Goal: Information Seeking & Learning: Learn about a topic

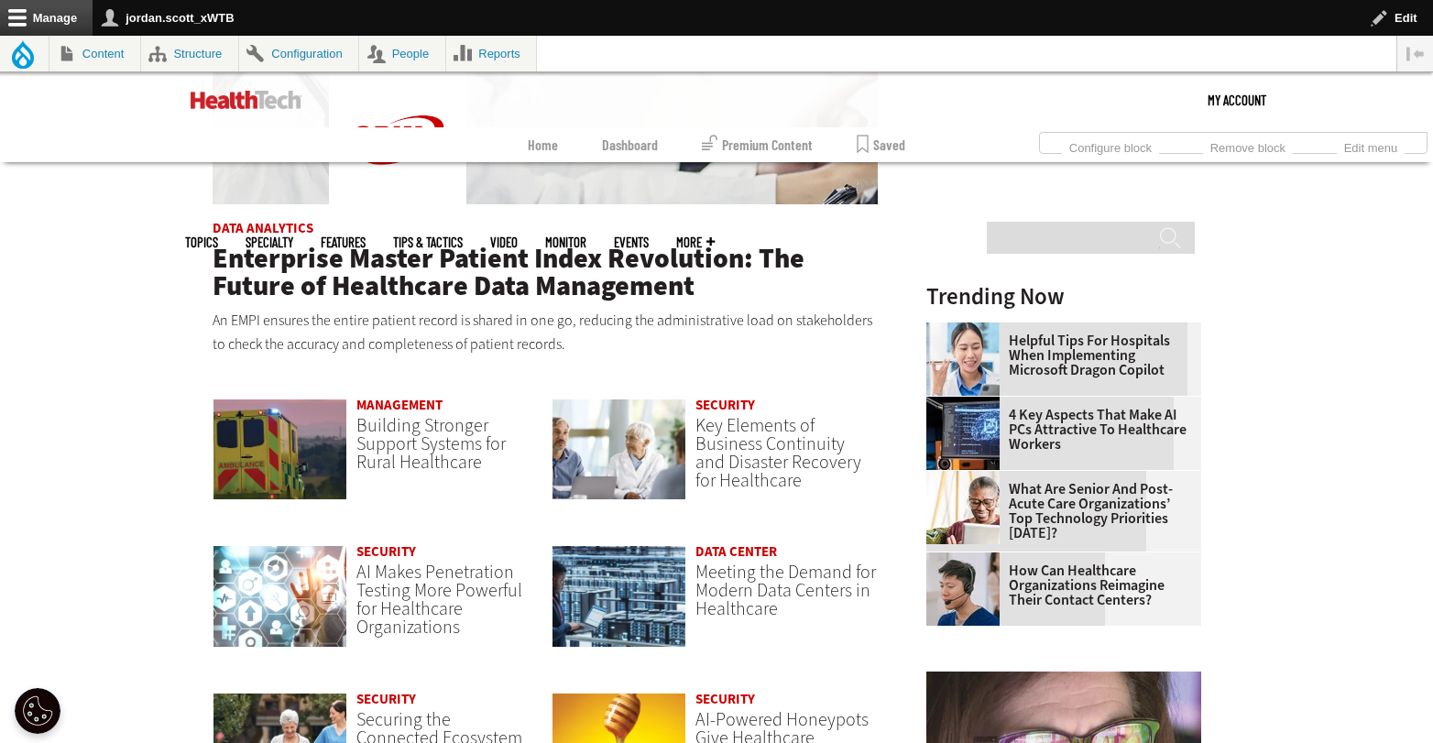
scroll to position [1211, 0]
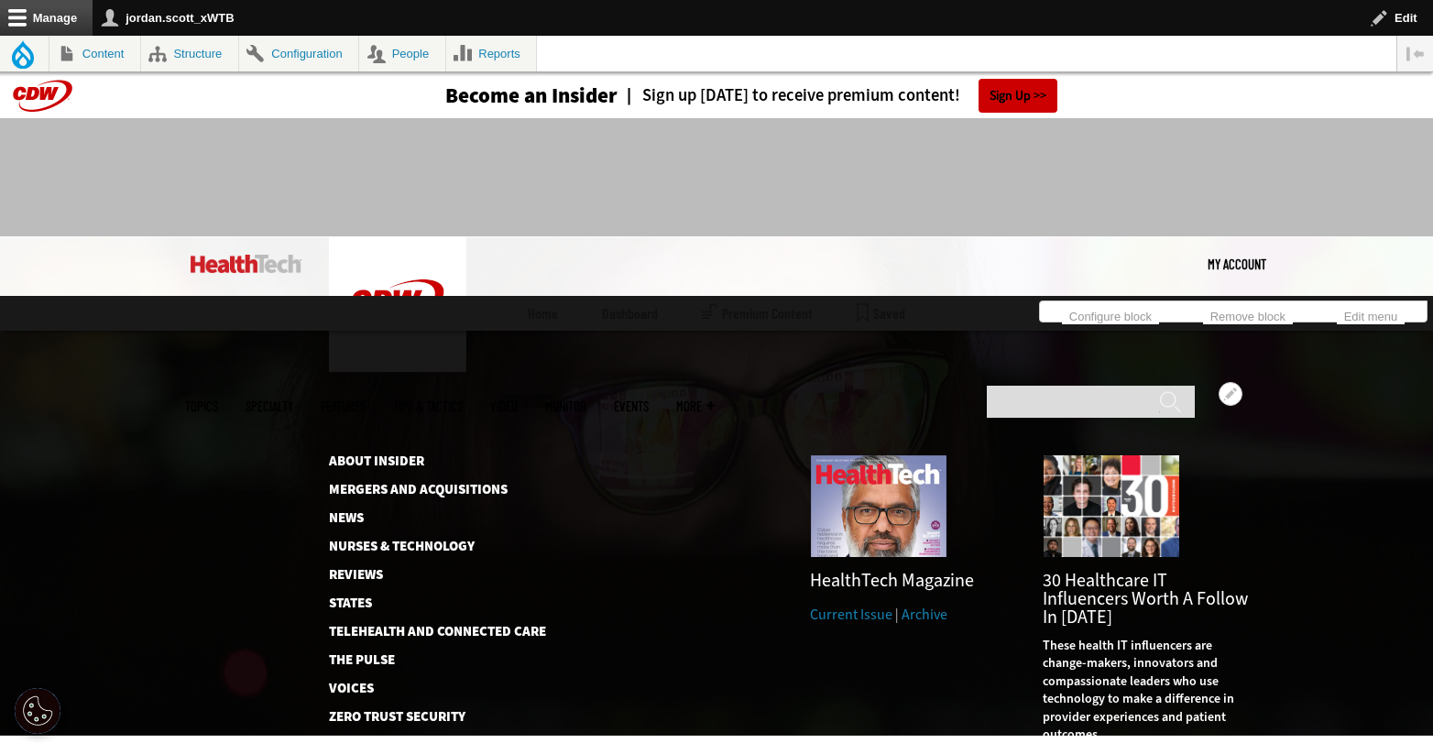
click at [929, 605] on link "Archive" at bounding box center [924, 614] width 46 height 19
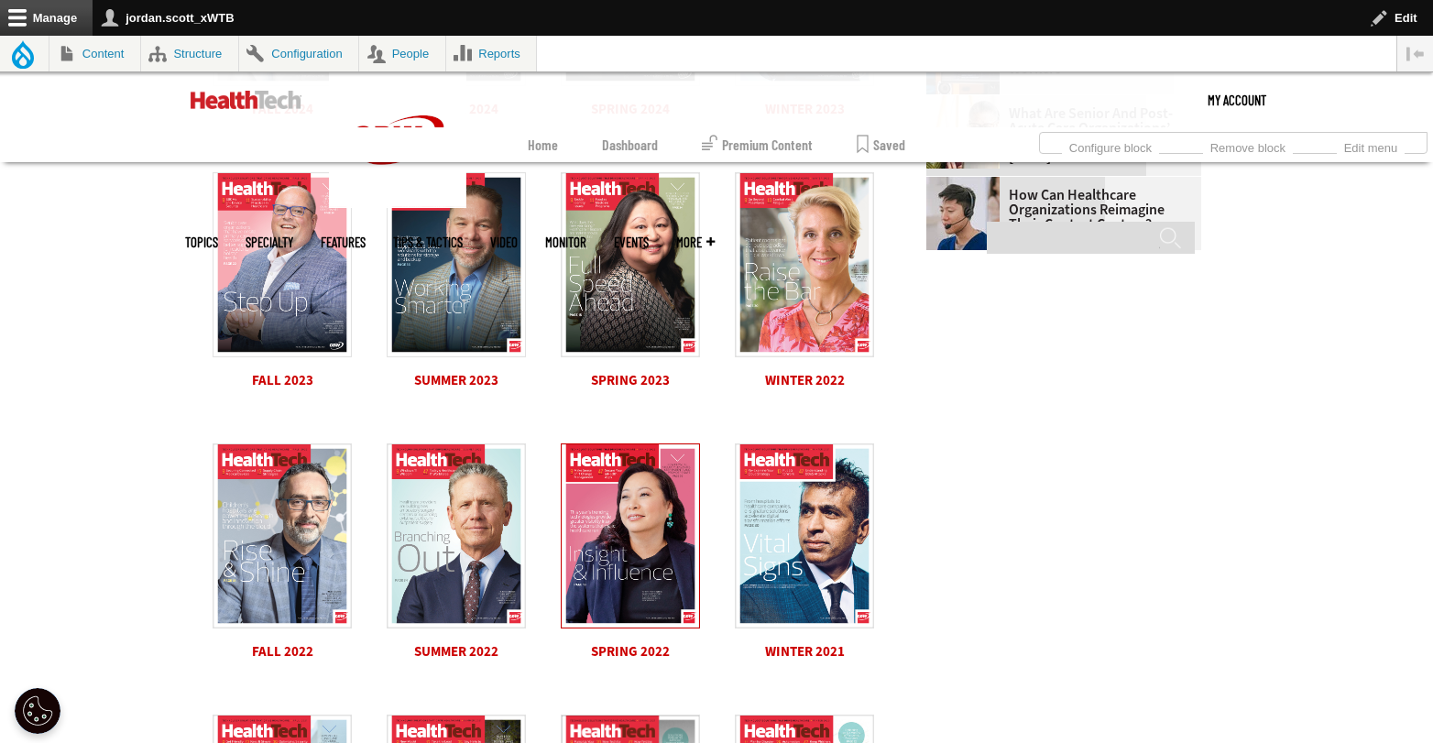
scroll to position [785, 0]
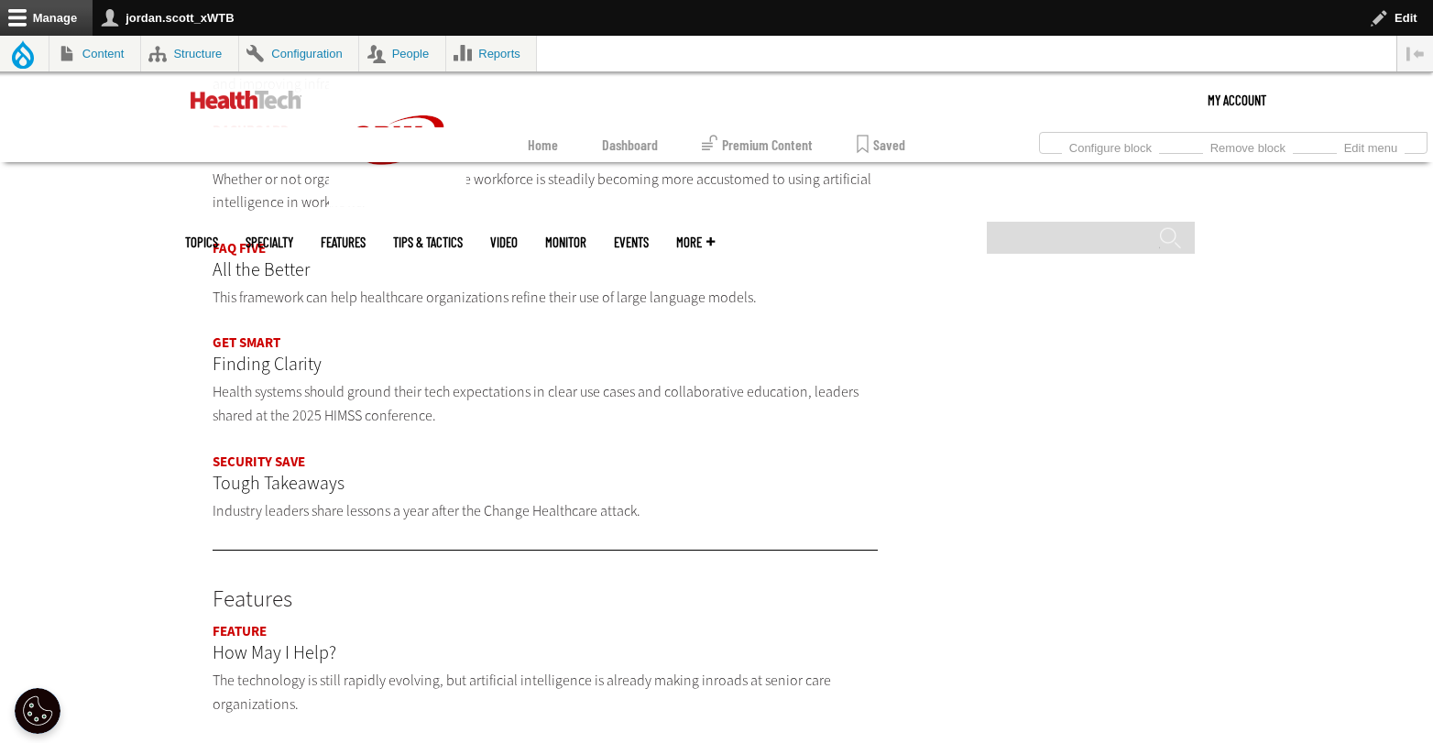
scroll to position [1366, 0]
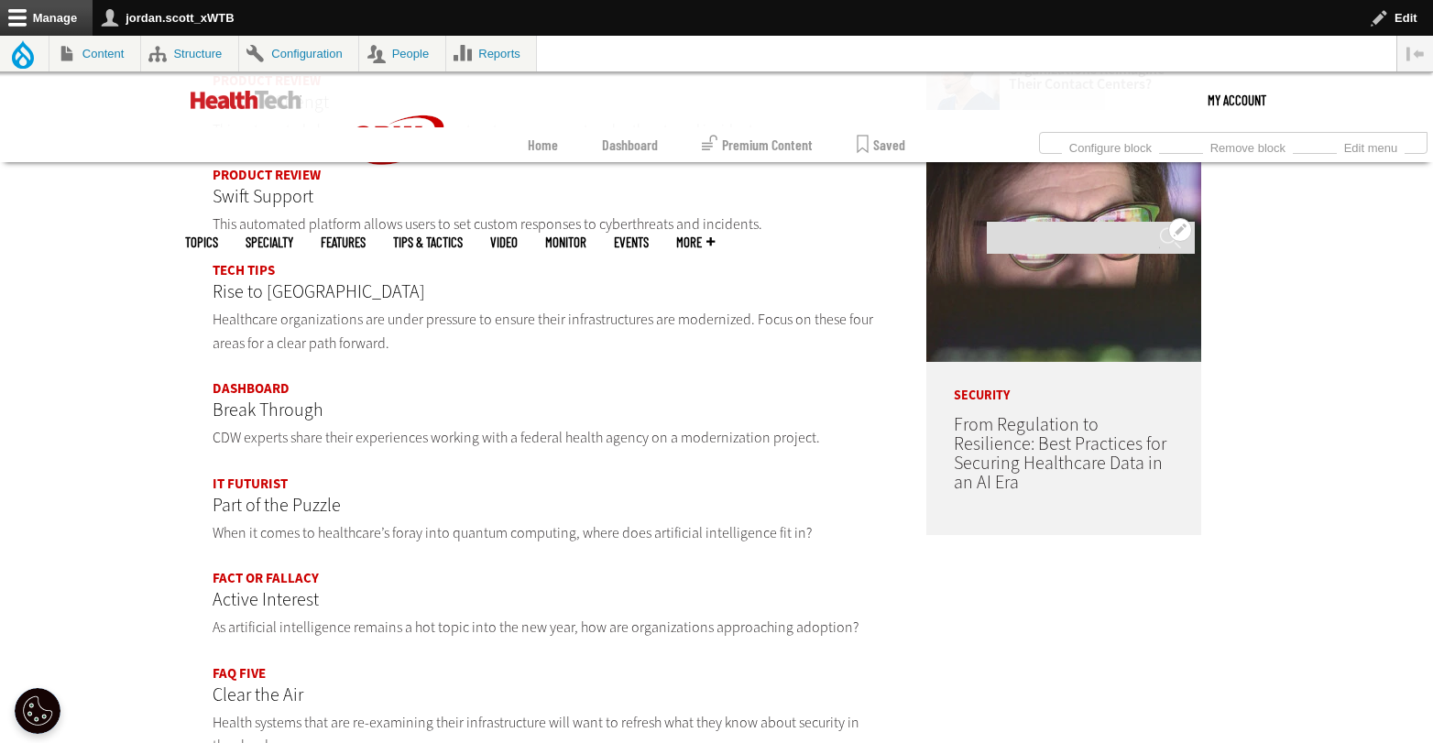
scroll to position [944, 0]
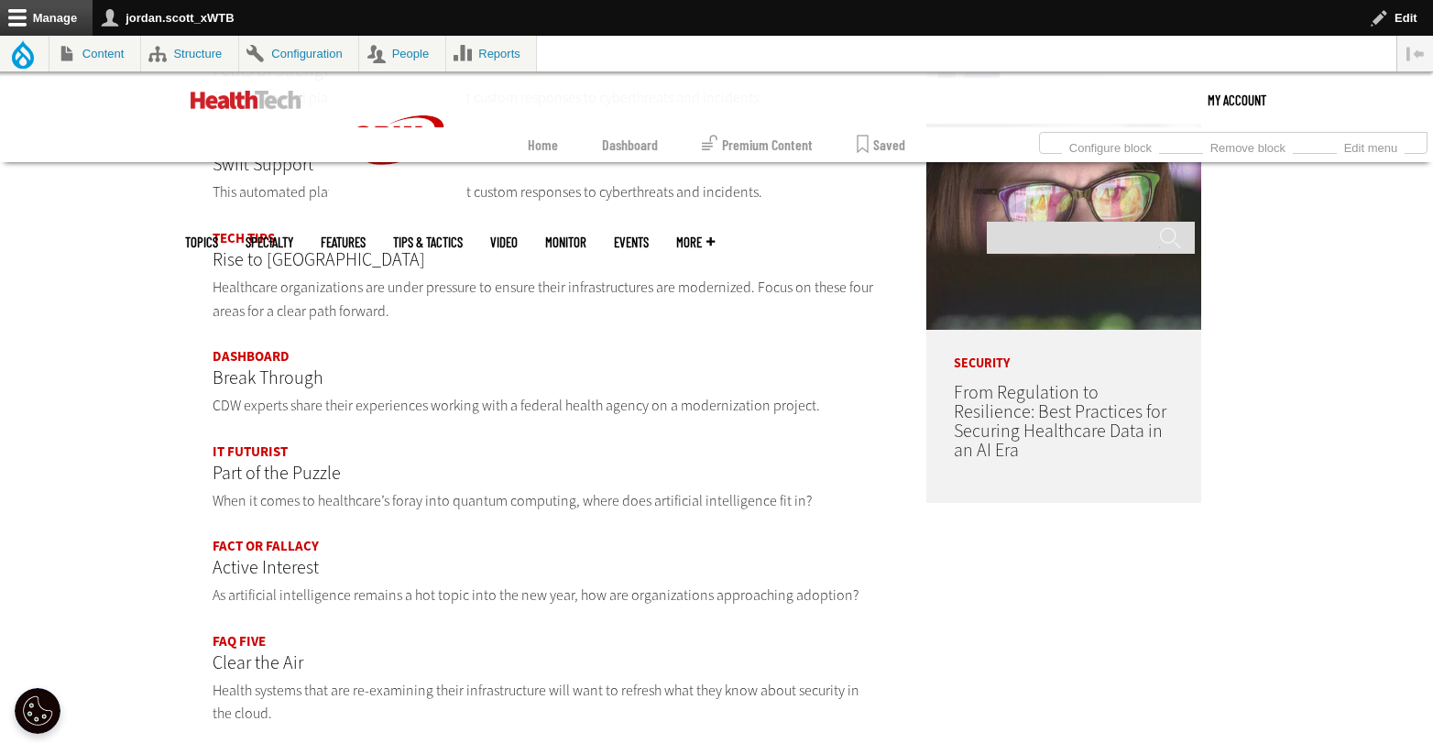
click at [267, 559] on p "Active Interest" at bounding box center [544, 567] width 665 height 29
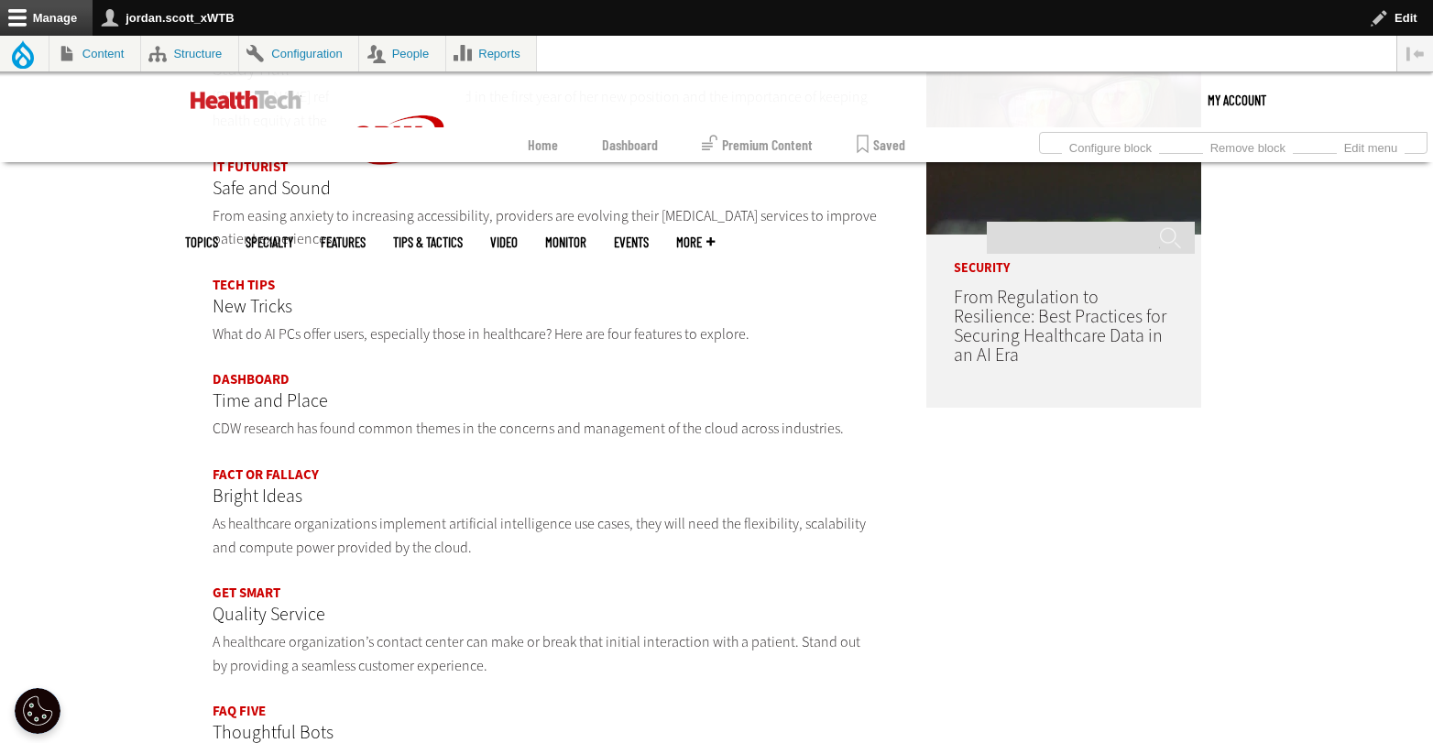
scroll to position [1071, 0]
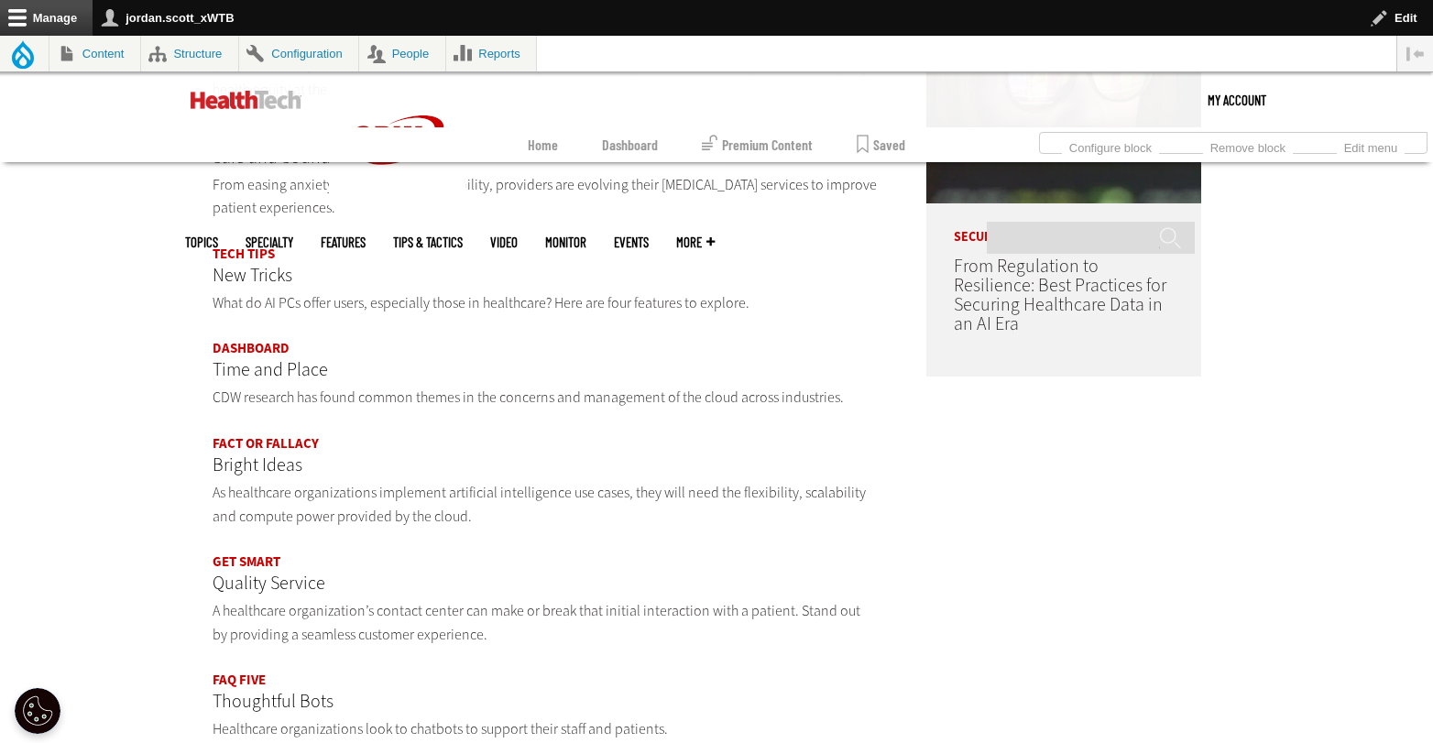
click at [271, 456] on p "Bright Ideas" at bounding box center [544, 465] width 665 height 29
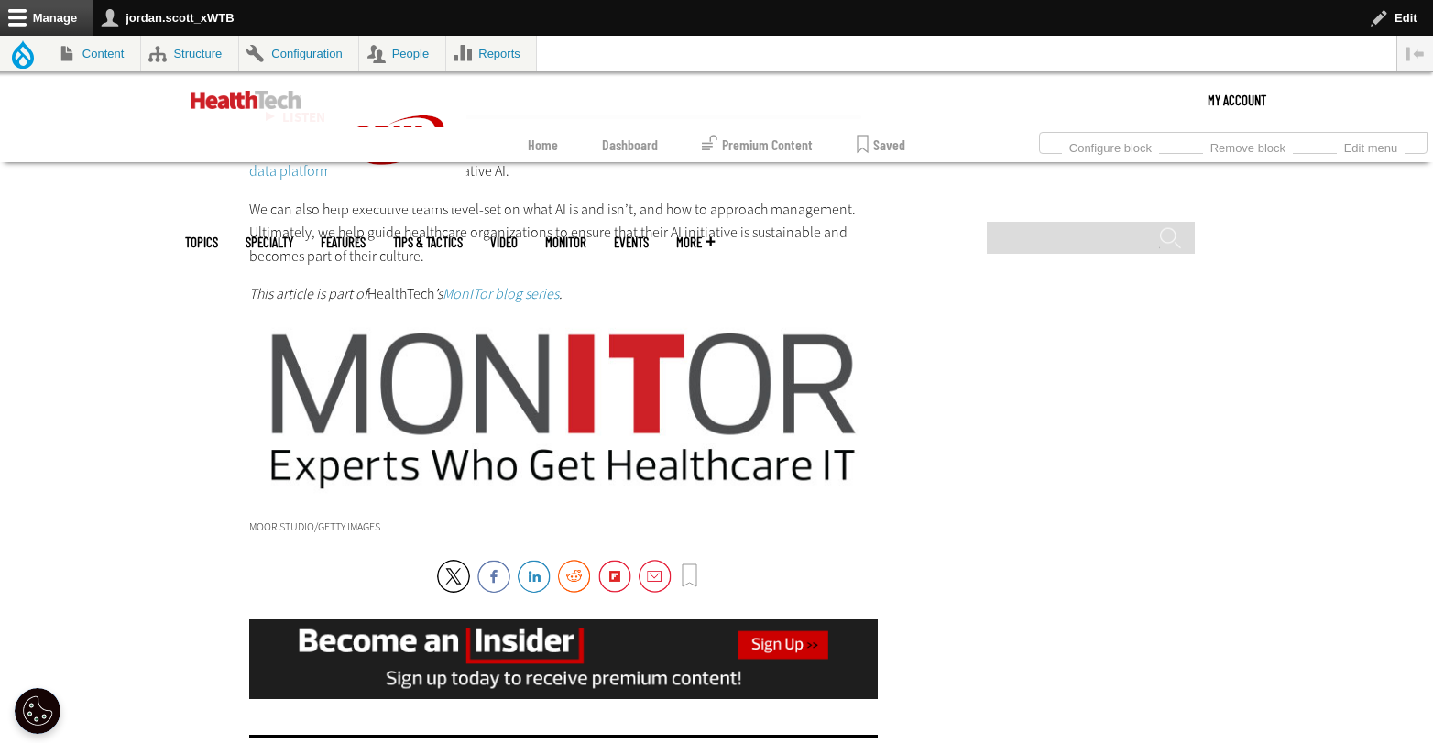
scroll to position [3665, 0]
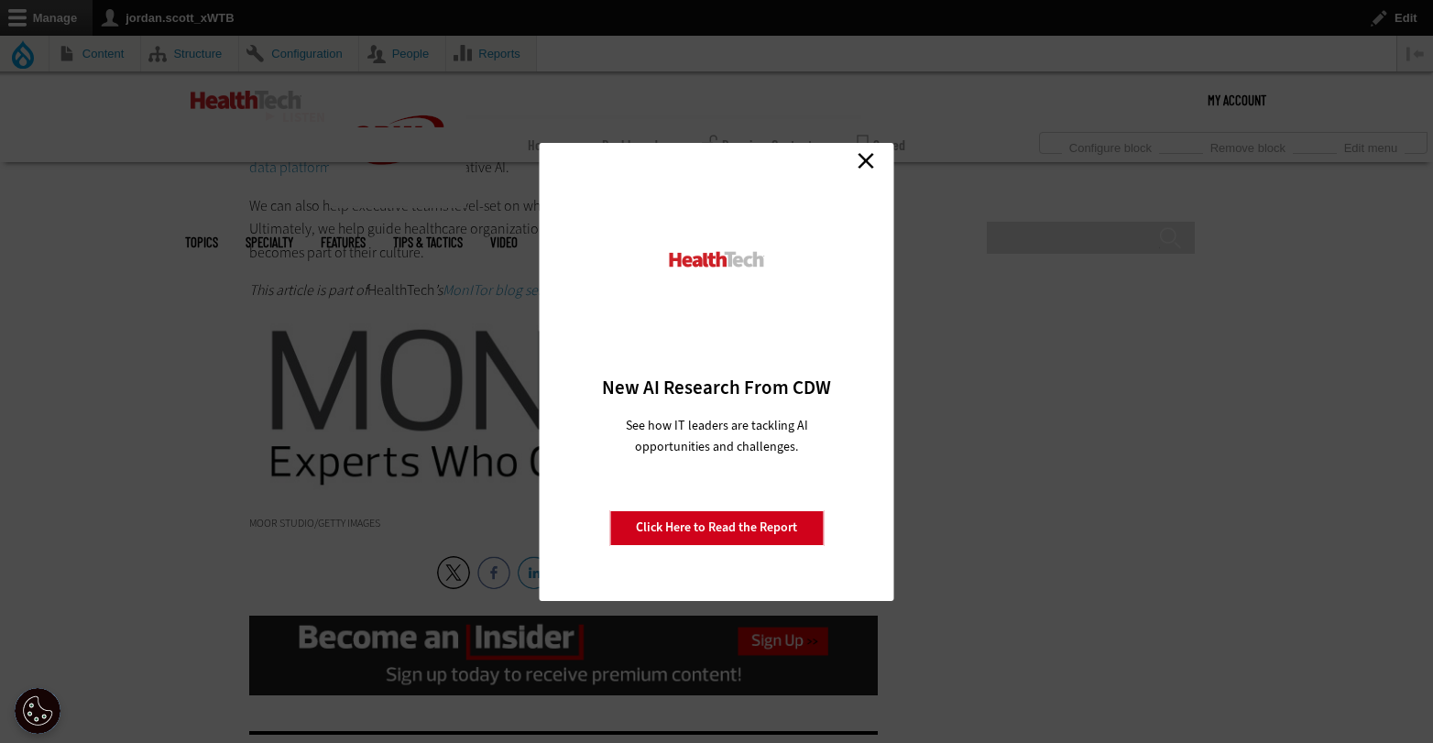
click at [860, 155] on link "Close" at bounding box center [865, 160] width 27 height 27
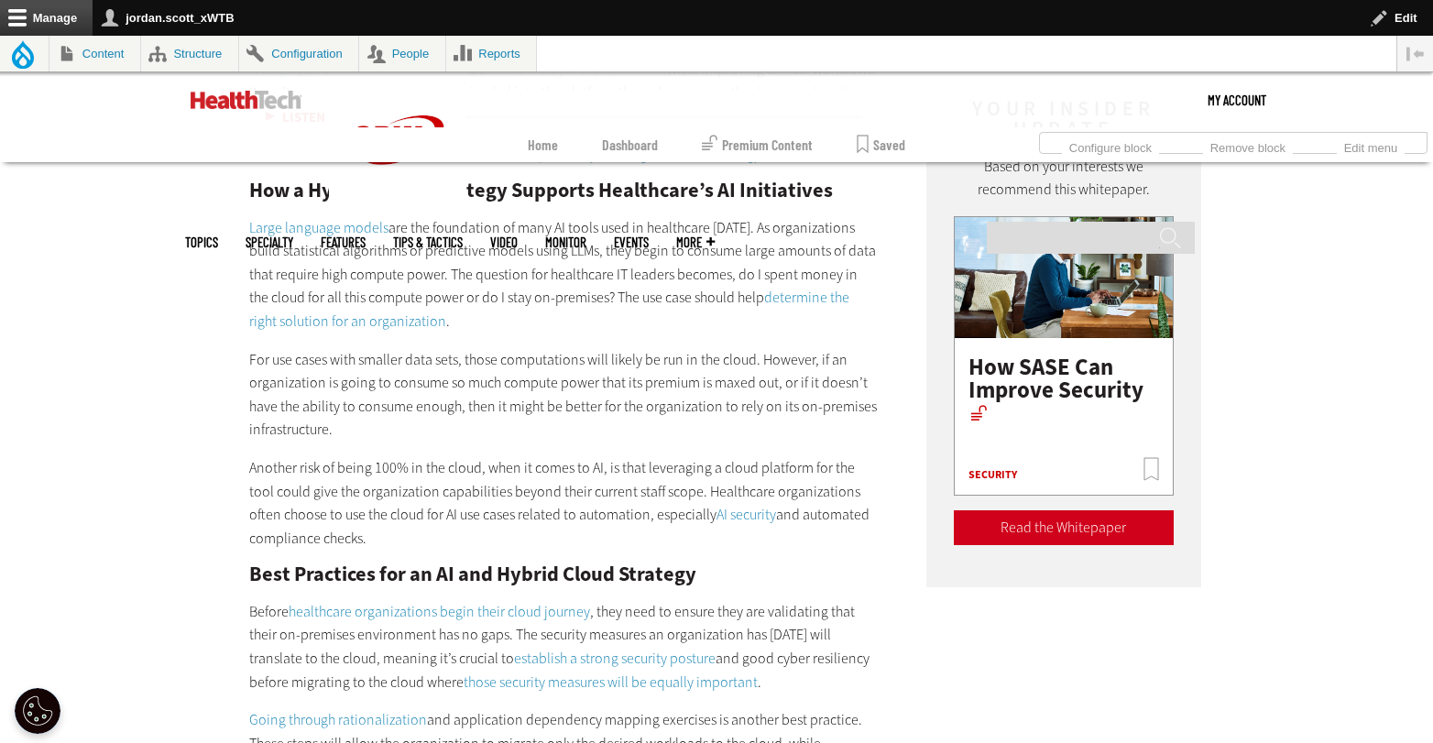
scroll to position [2474, 0]
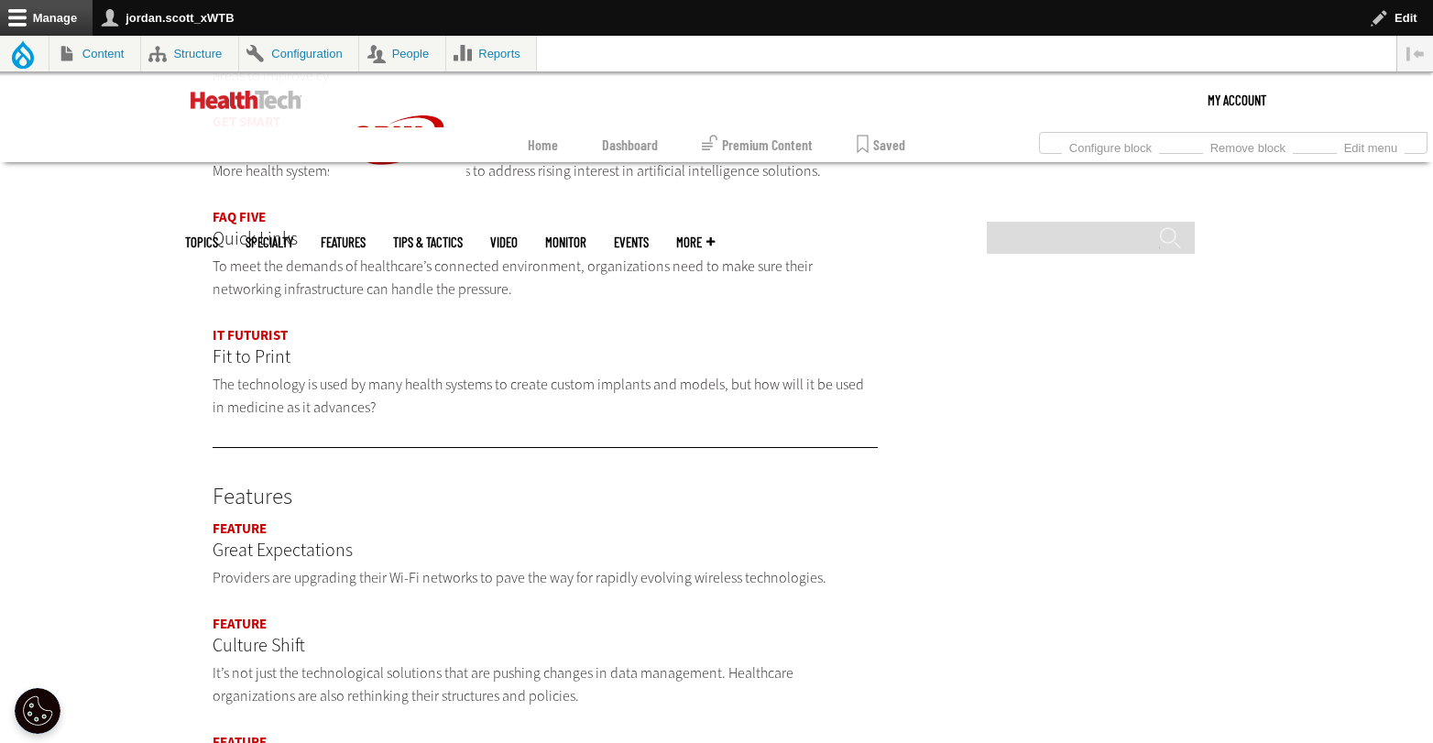
scroll to position [1444, 0]
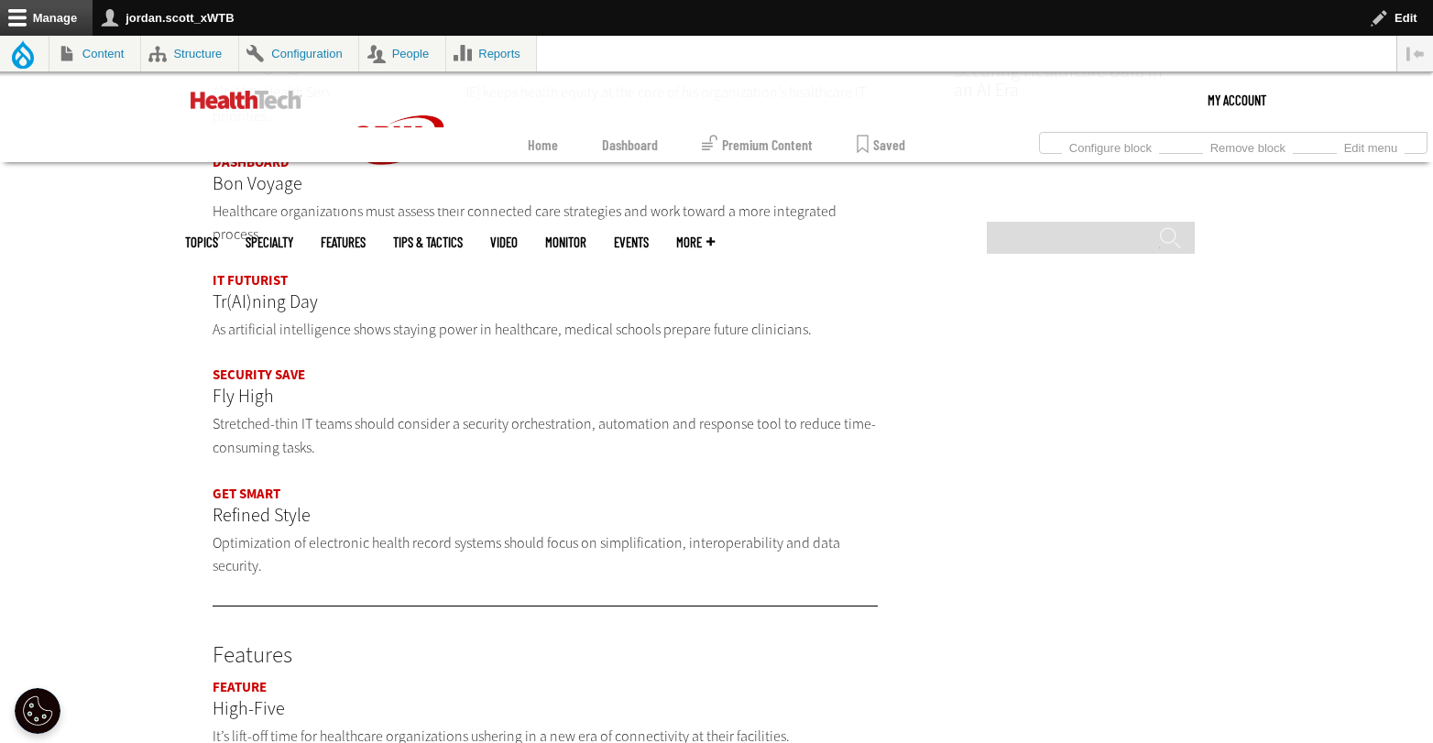
scroll to position [1361, 0]
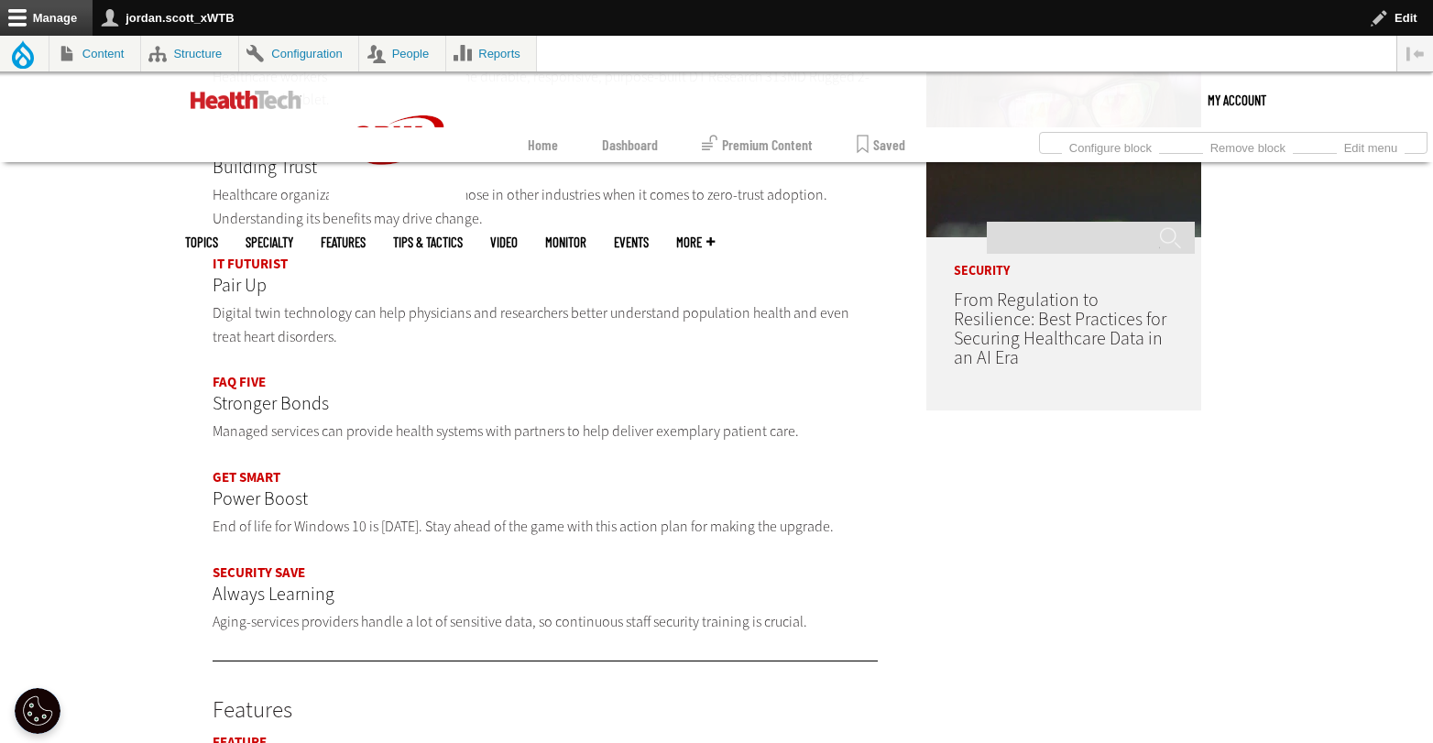
scroll to position [1040, 0]
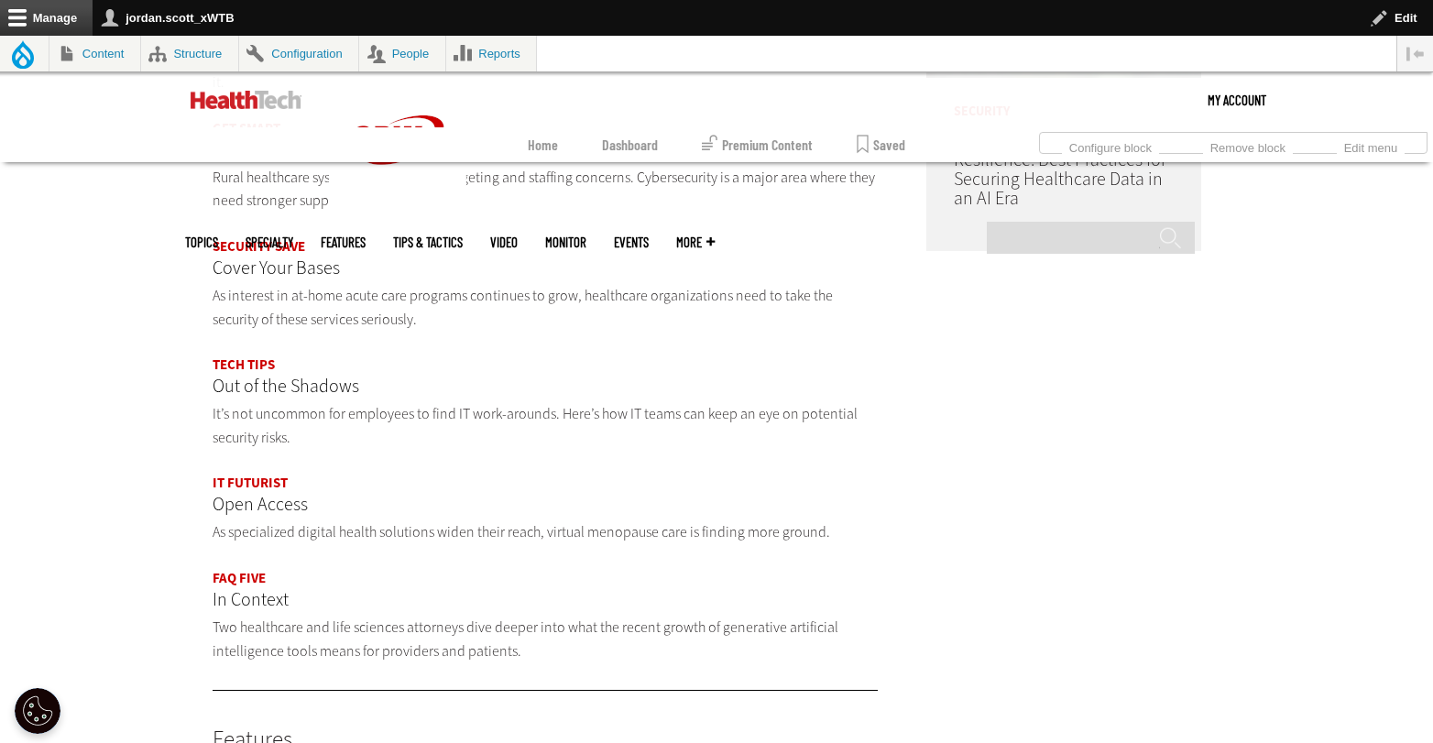
scroll to position [1277, 0]
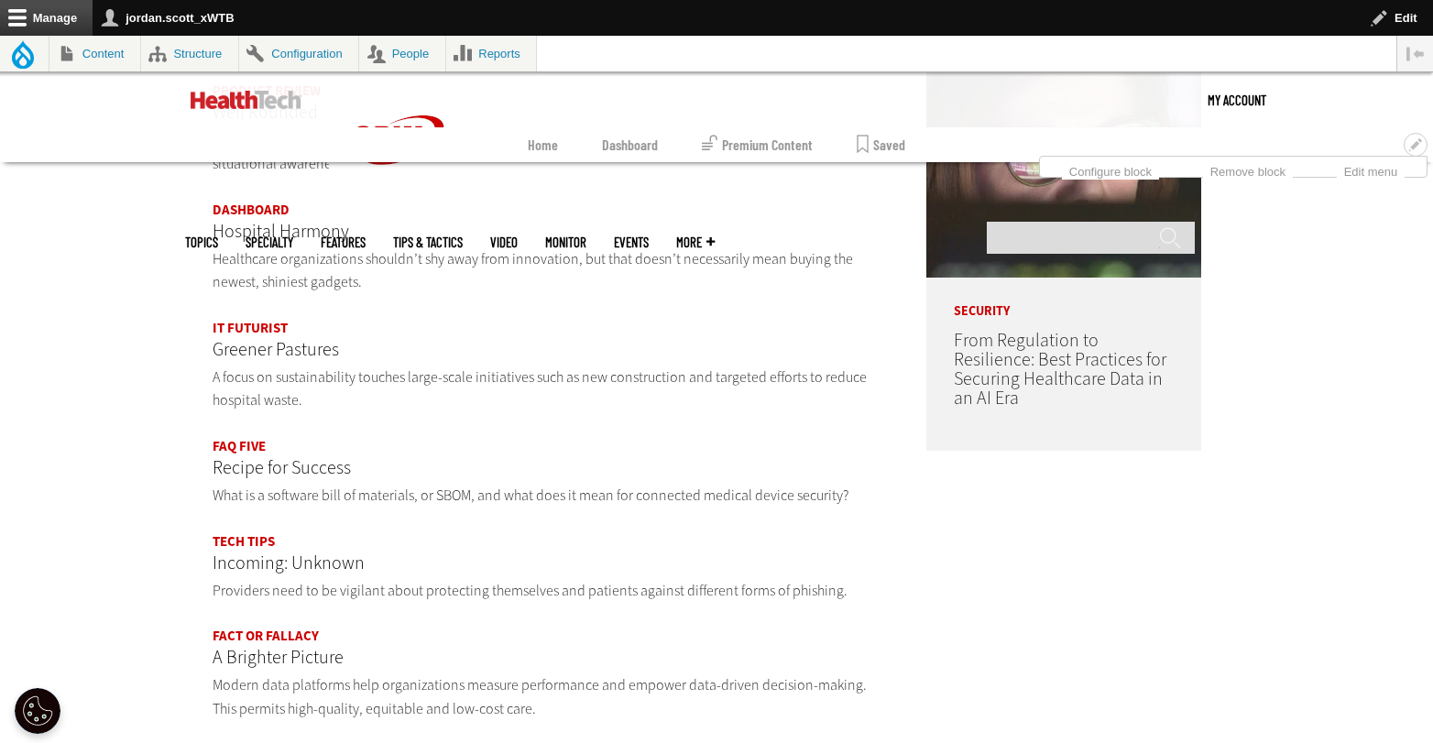
scroll to position [1090, 0]
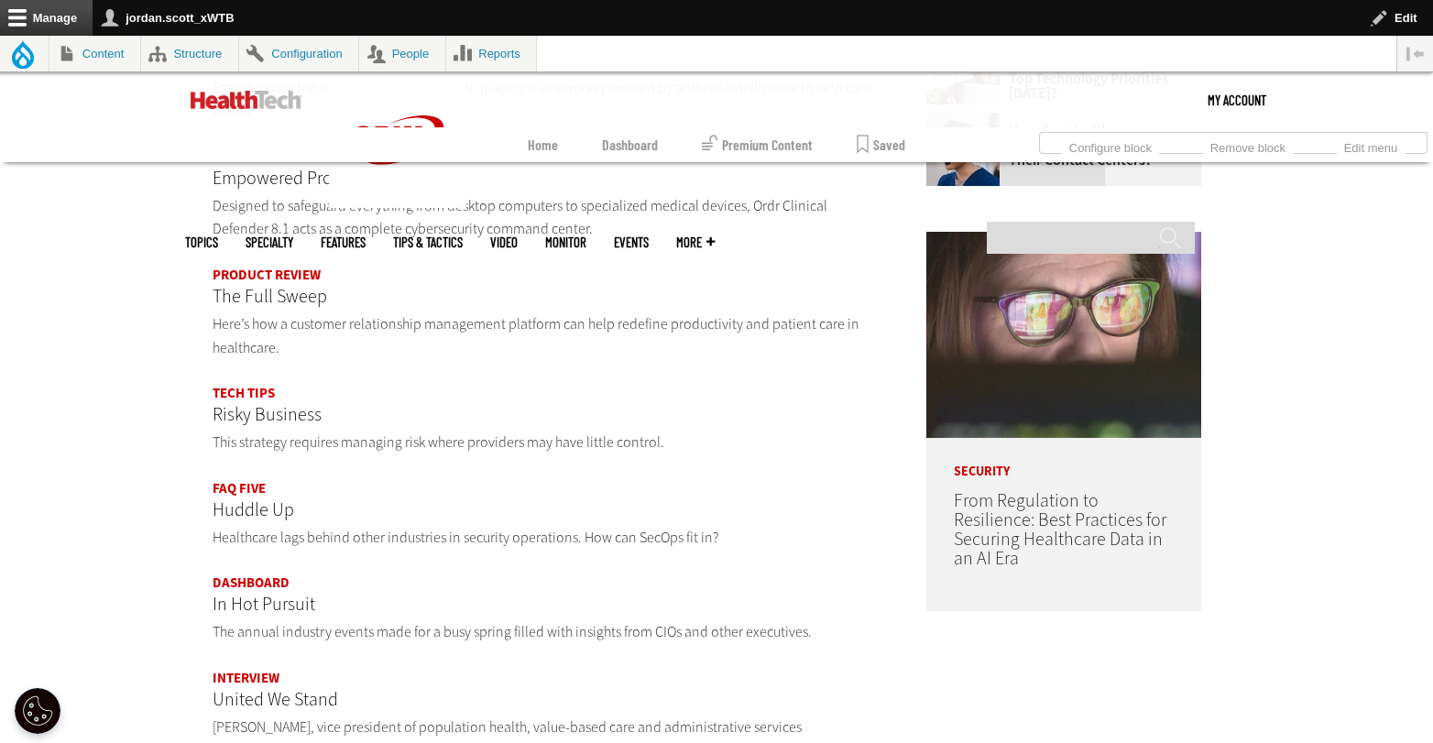
scroll to position [698, 0]
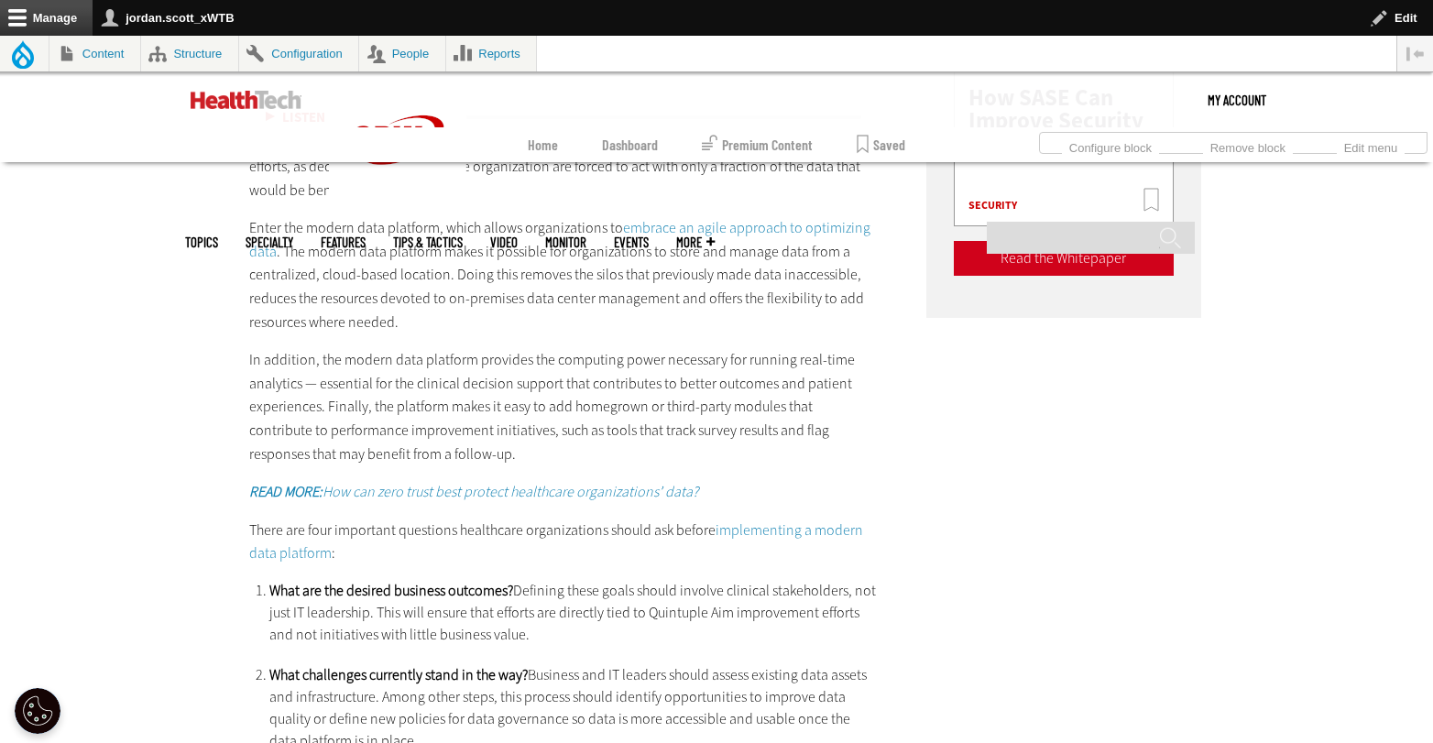
scroll to position [3889, 0]
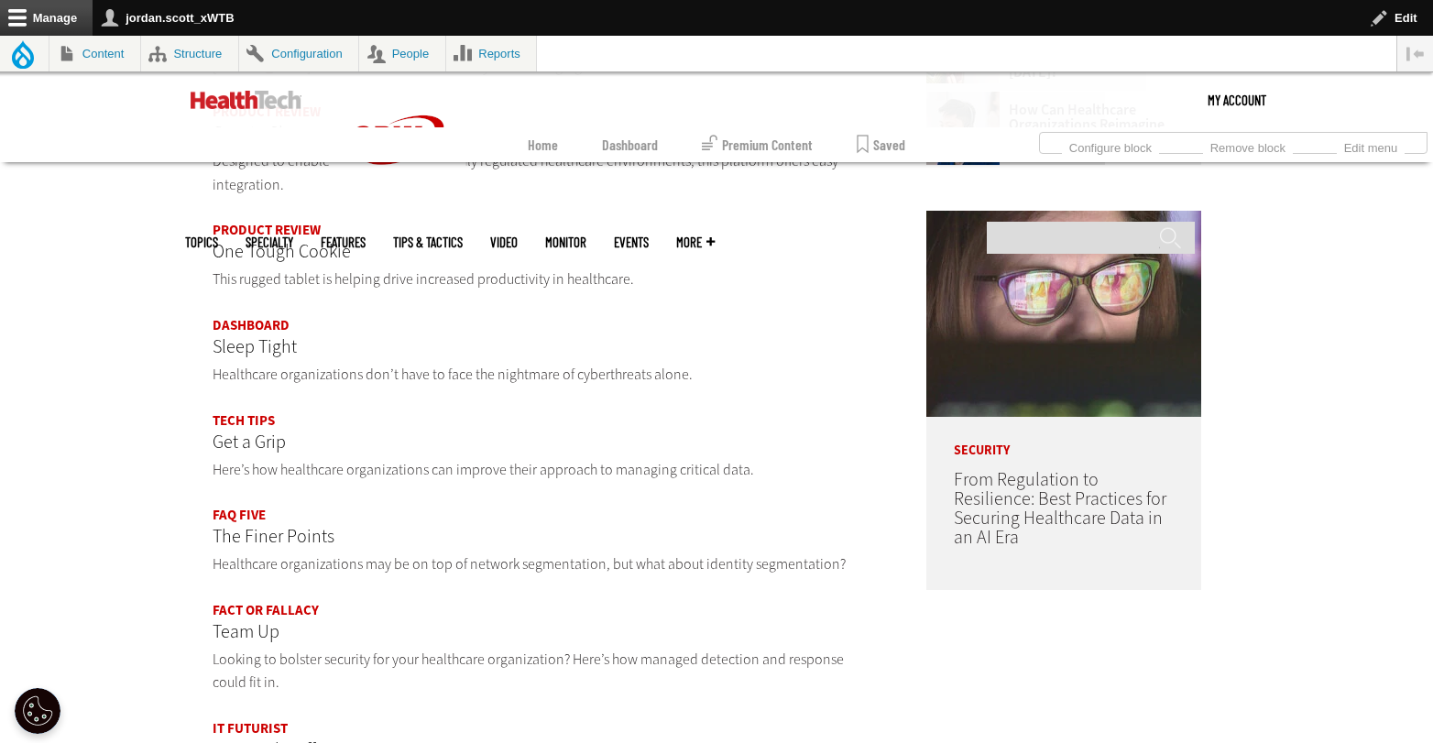
scroll to position [944, 0]
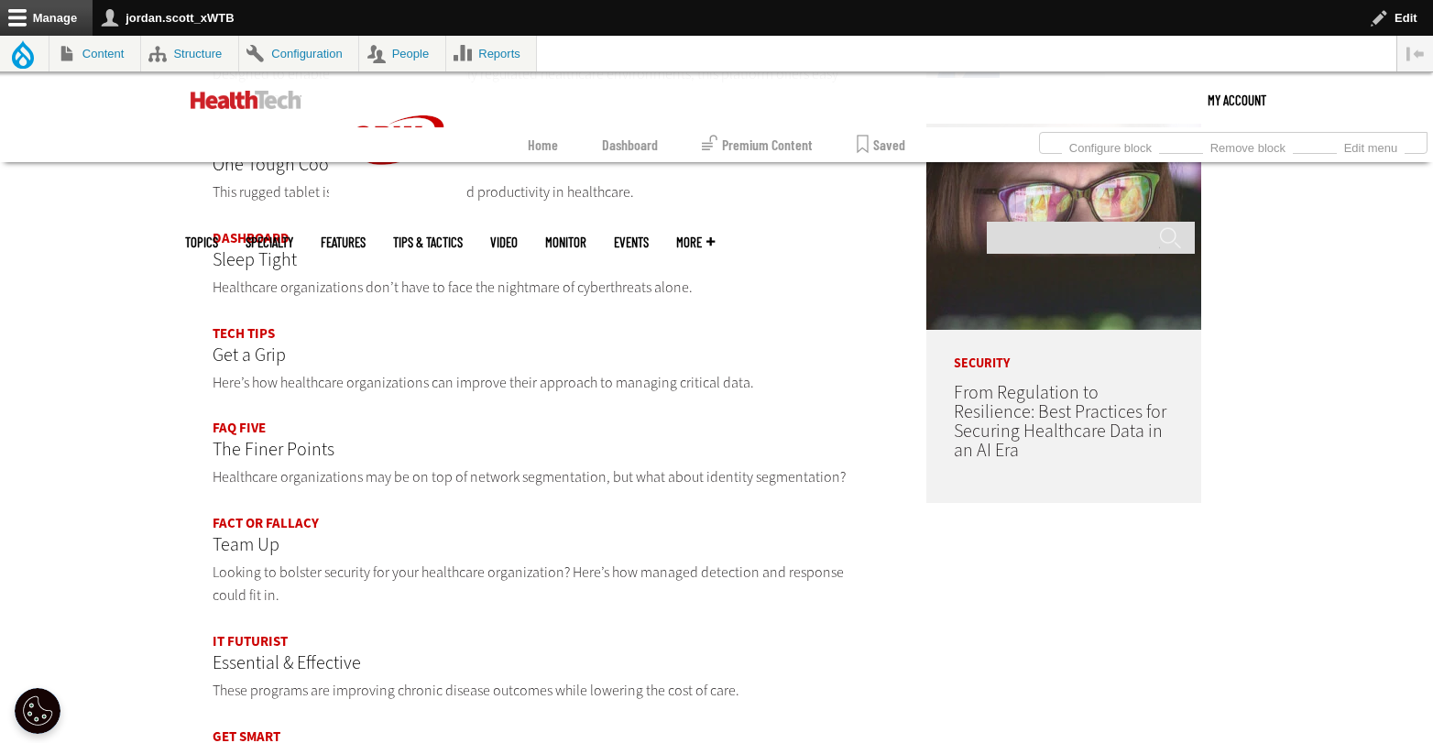
click at [264, 541] on p "Team Up" at bounding box center [544, 544] width 665 height 29
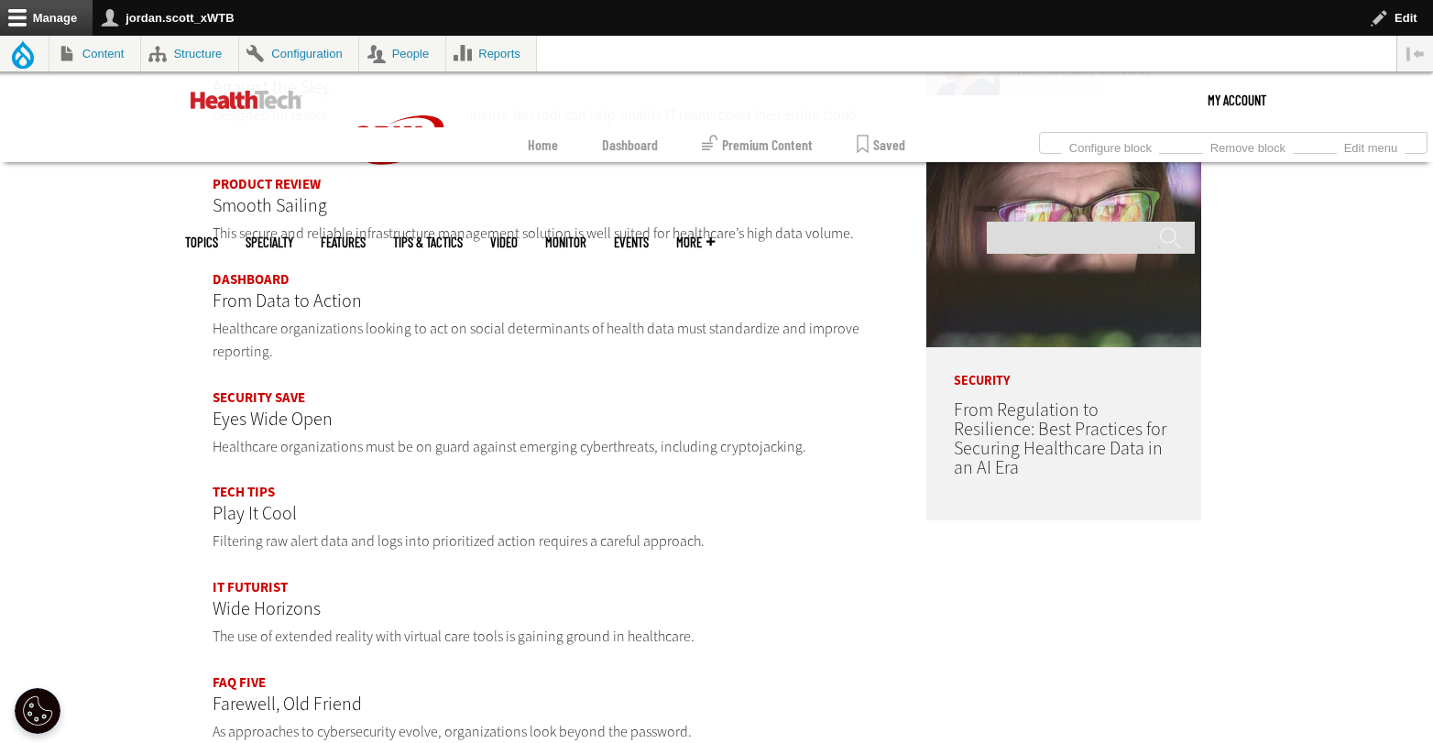
scroll to position [803, 0]
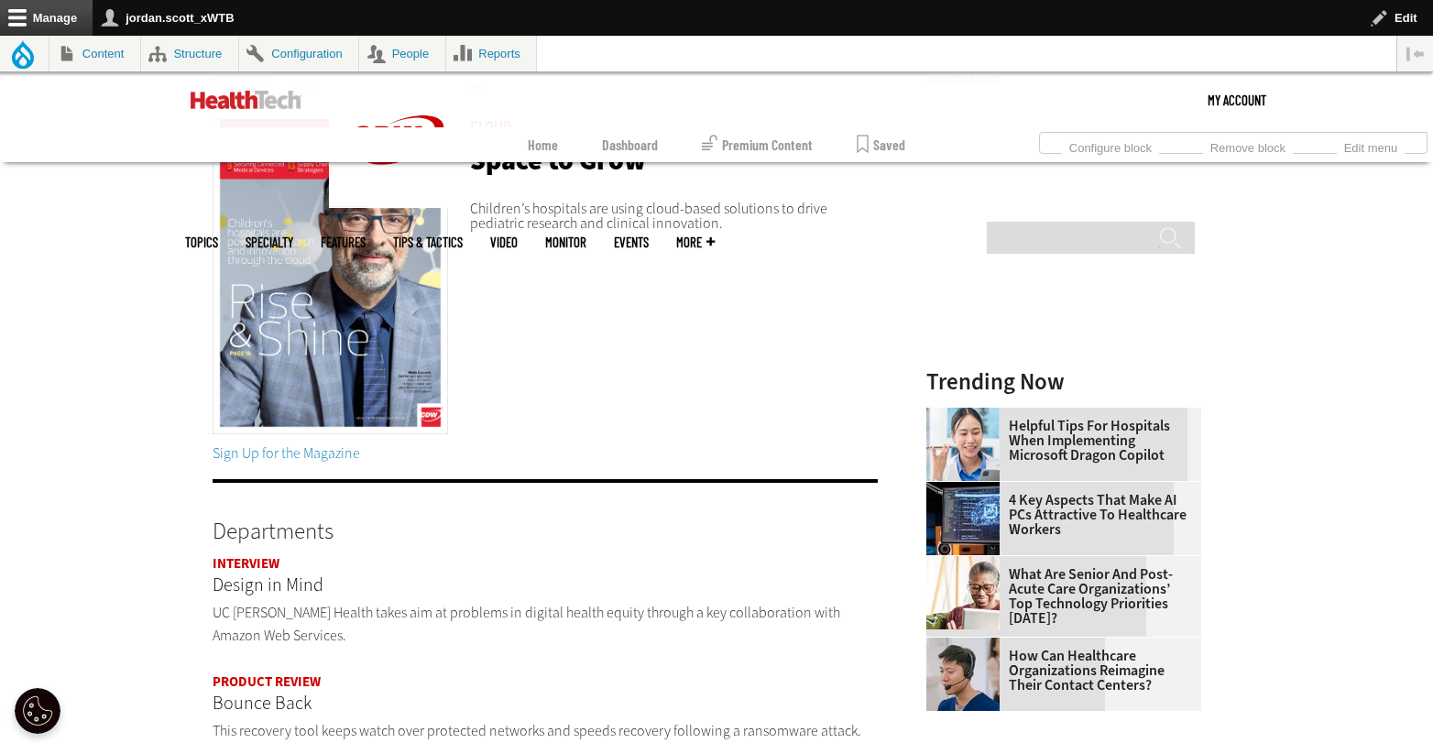
scroll to position [283, 0]
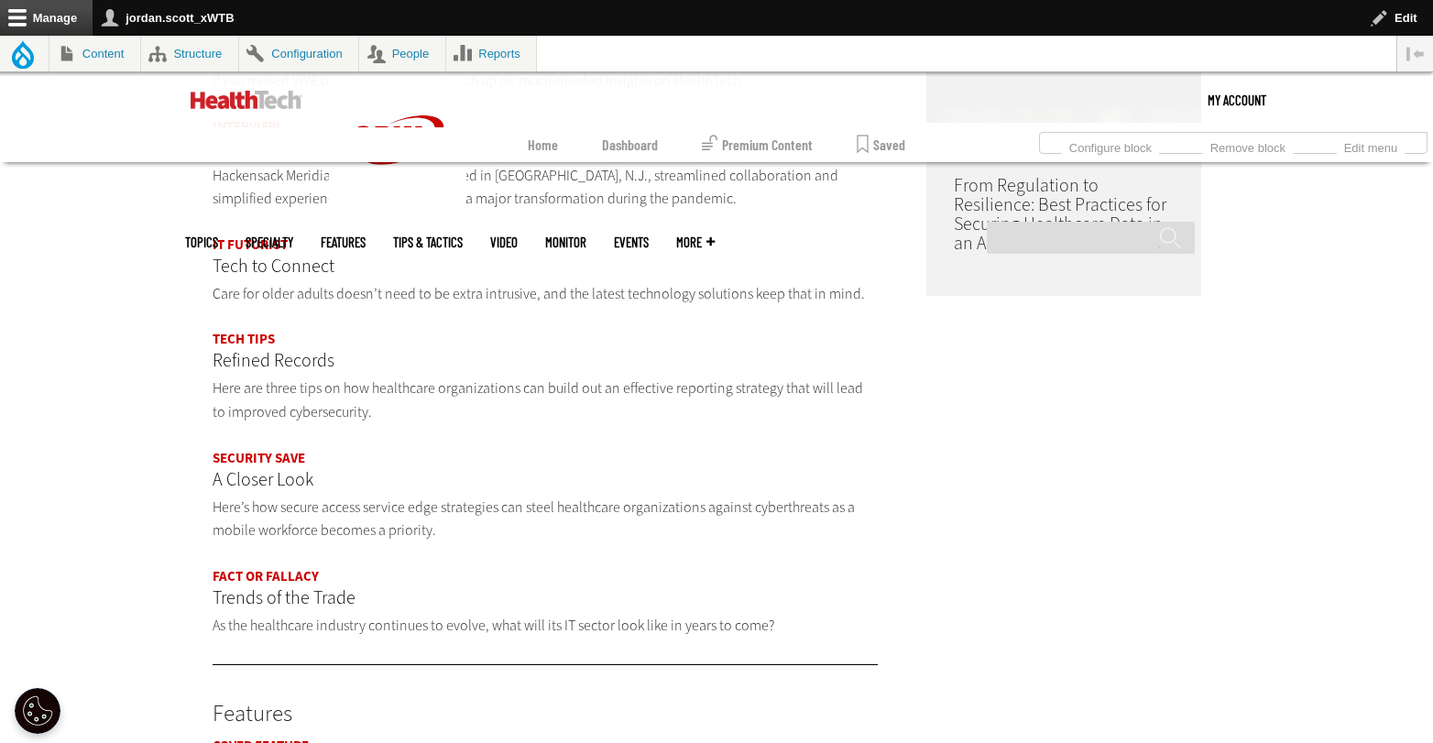
scroll to position [1179, 0]
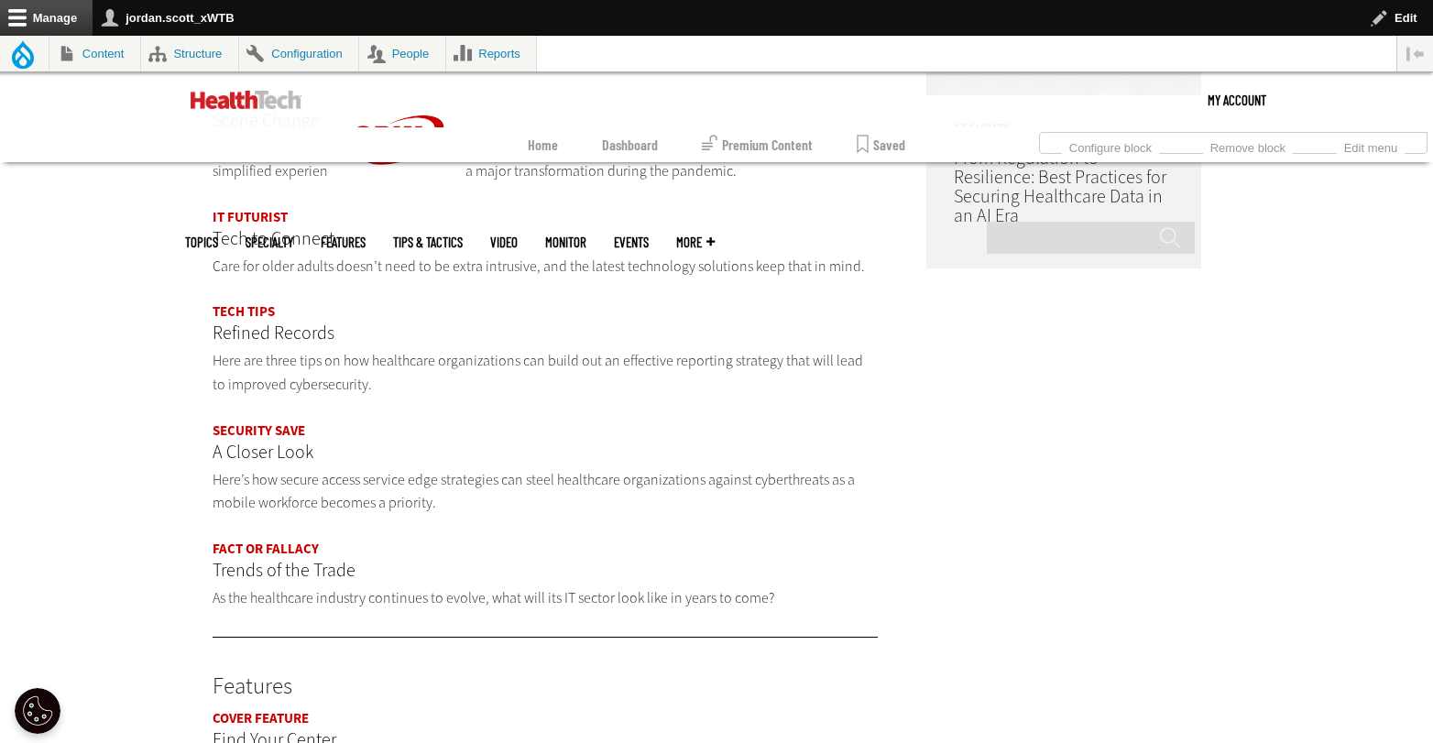
click at [341, 575] on p "Trends of the Trade" at bounding box center [544, 570] width 665 height 29
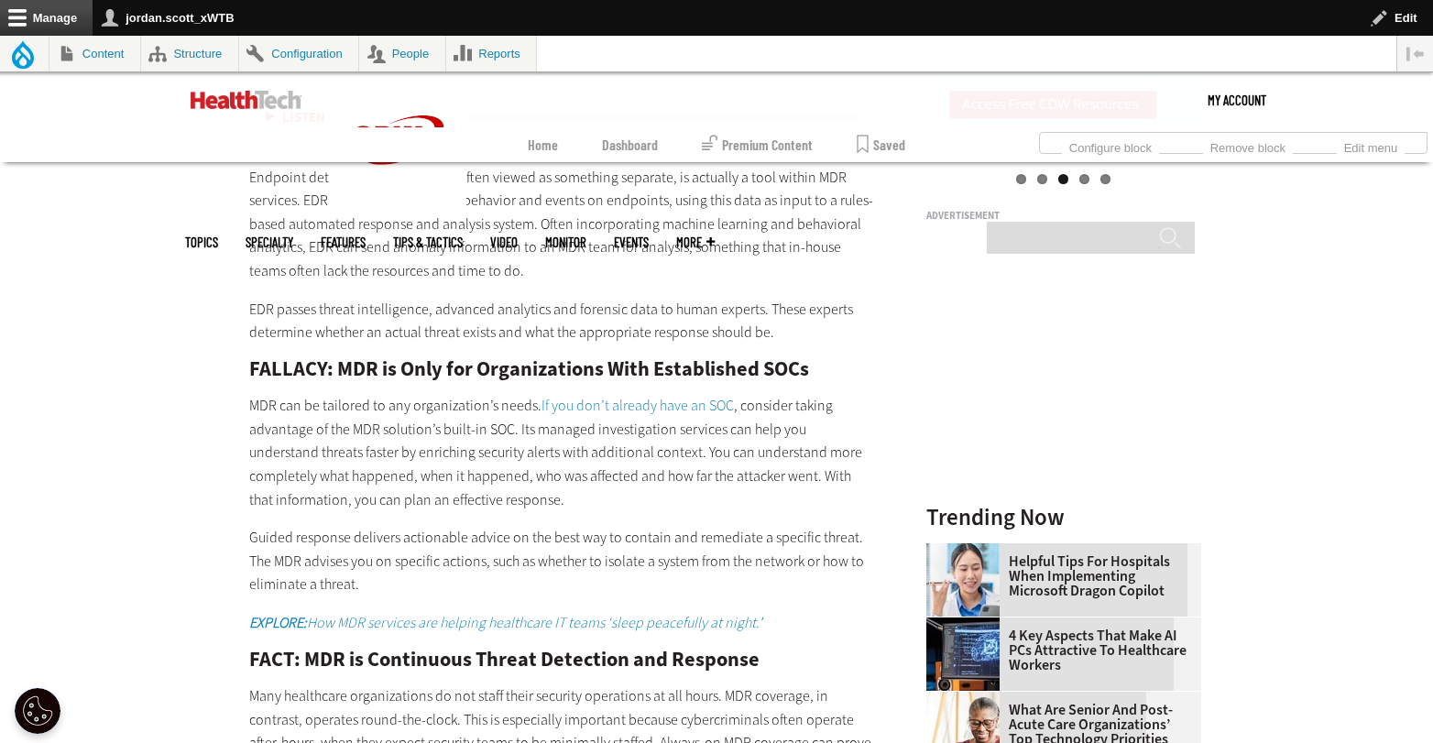
scroll to position [2421, 0]
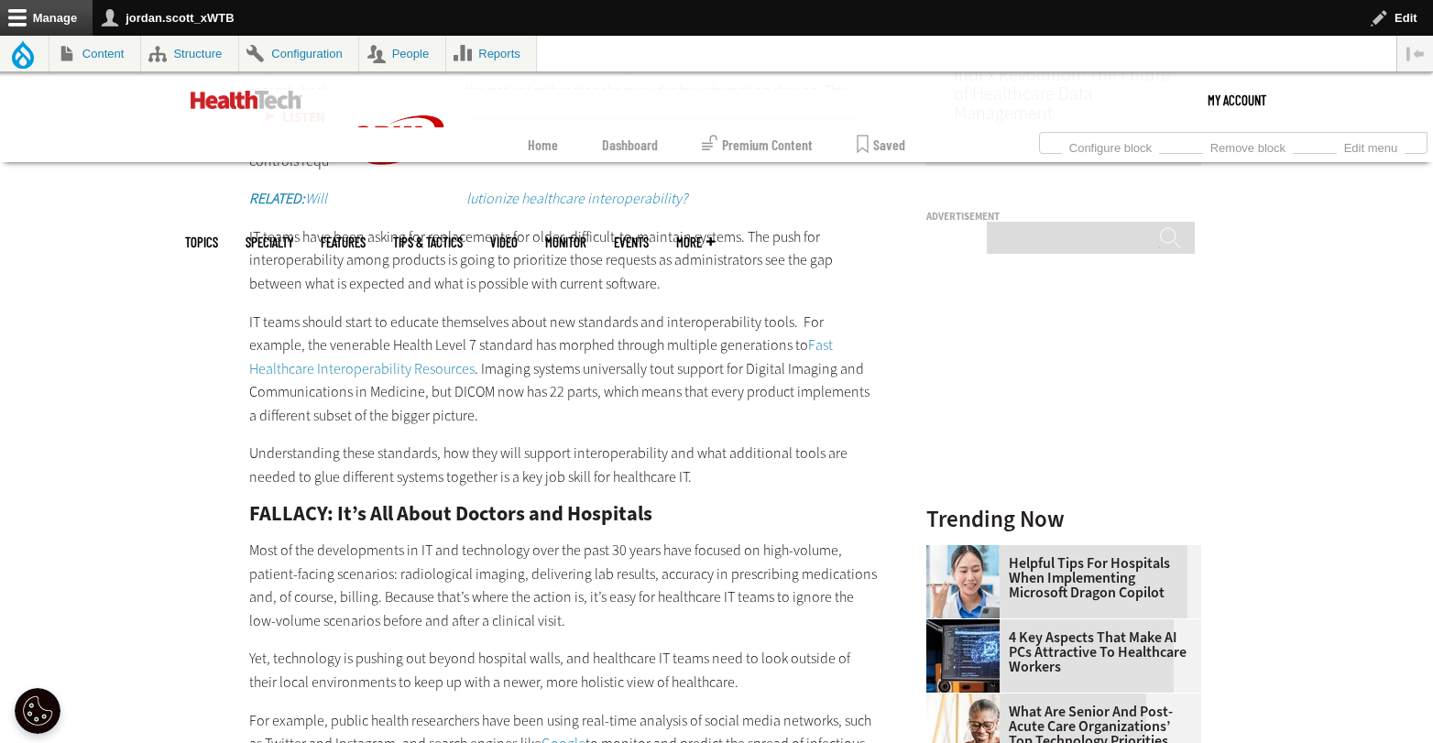
scroll to position [2003, 0]
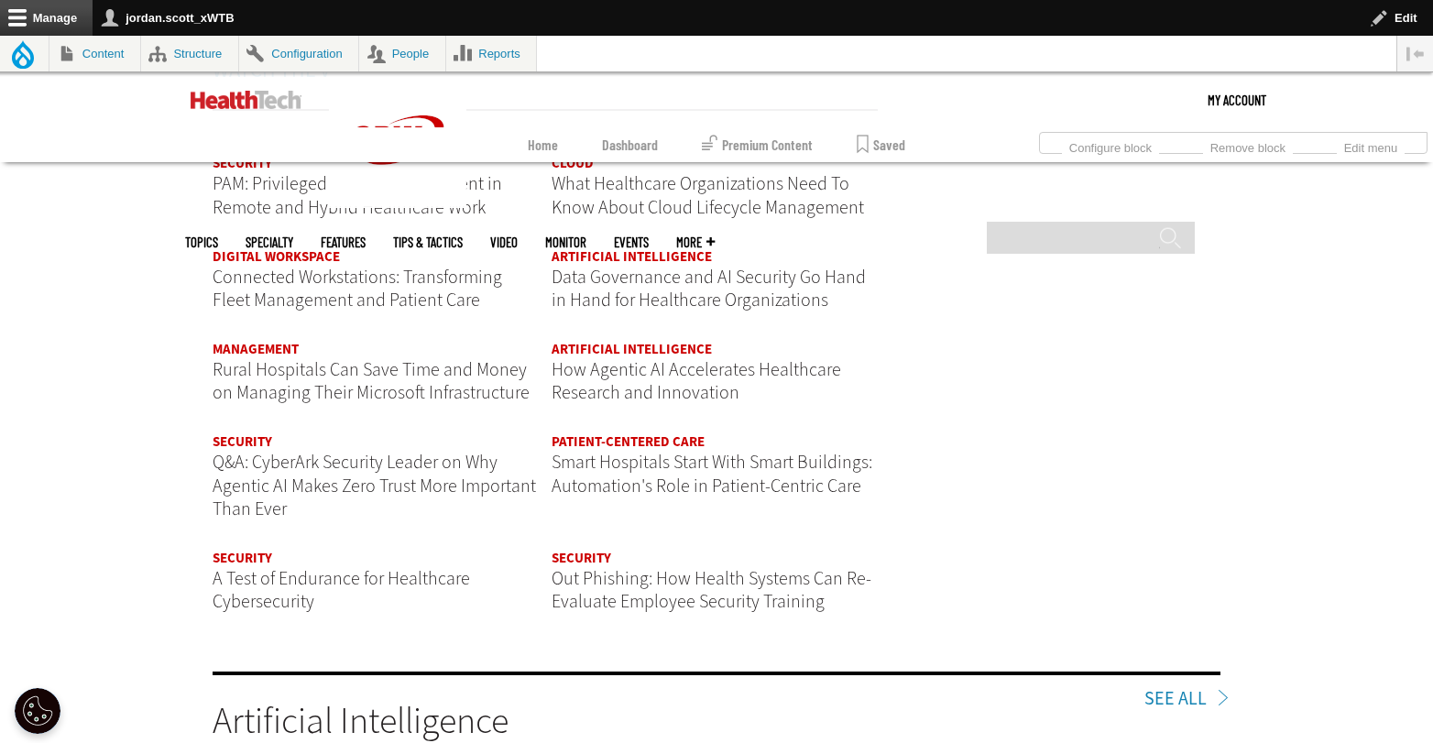
scroll to position [2283, 0]
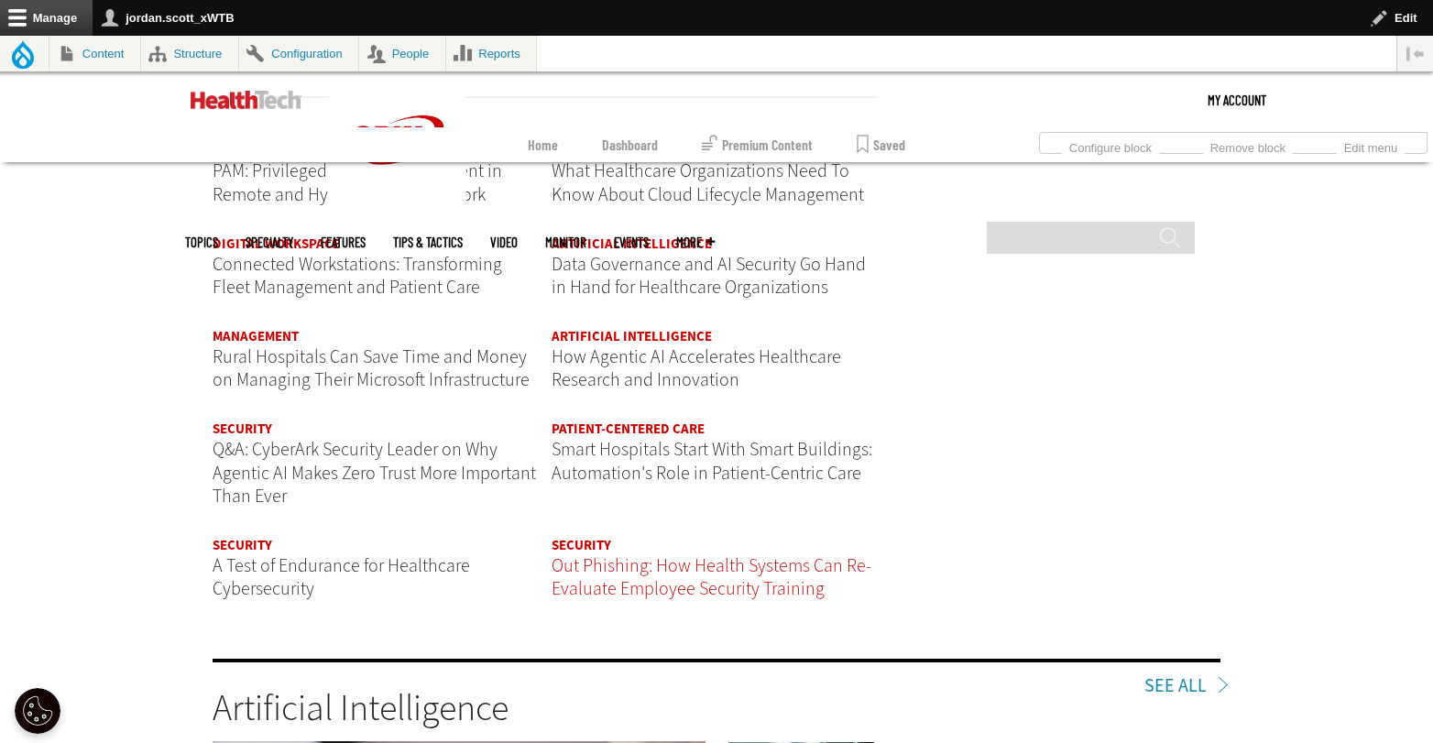
click at [749, 589] on span "Out Phishing: How Health Systems Can Re-Evaluate Employee Security Training" at bounding box center [711, 577] width 320 height 49
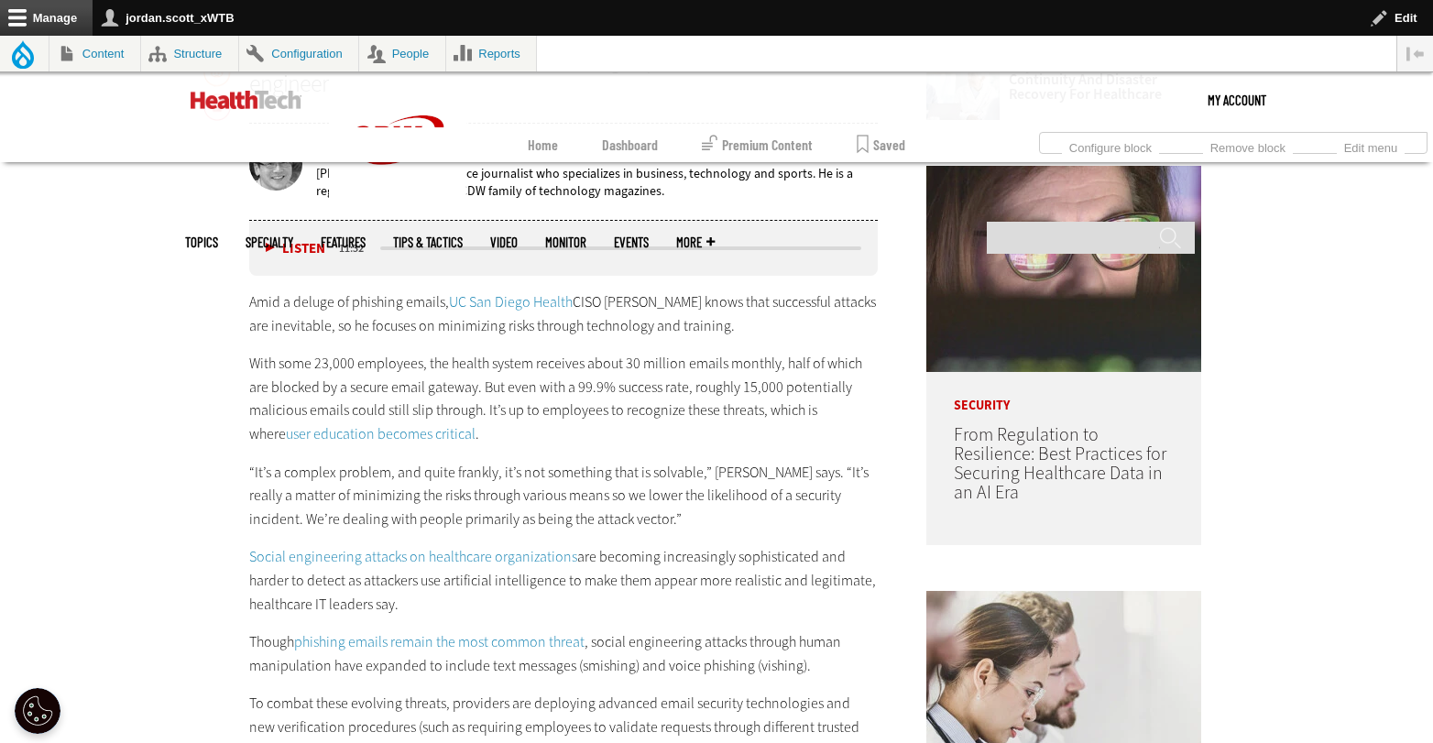
scroll to position [1407, 0]
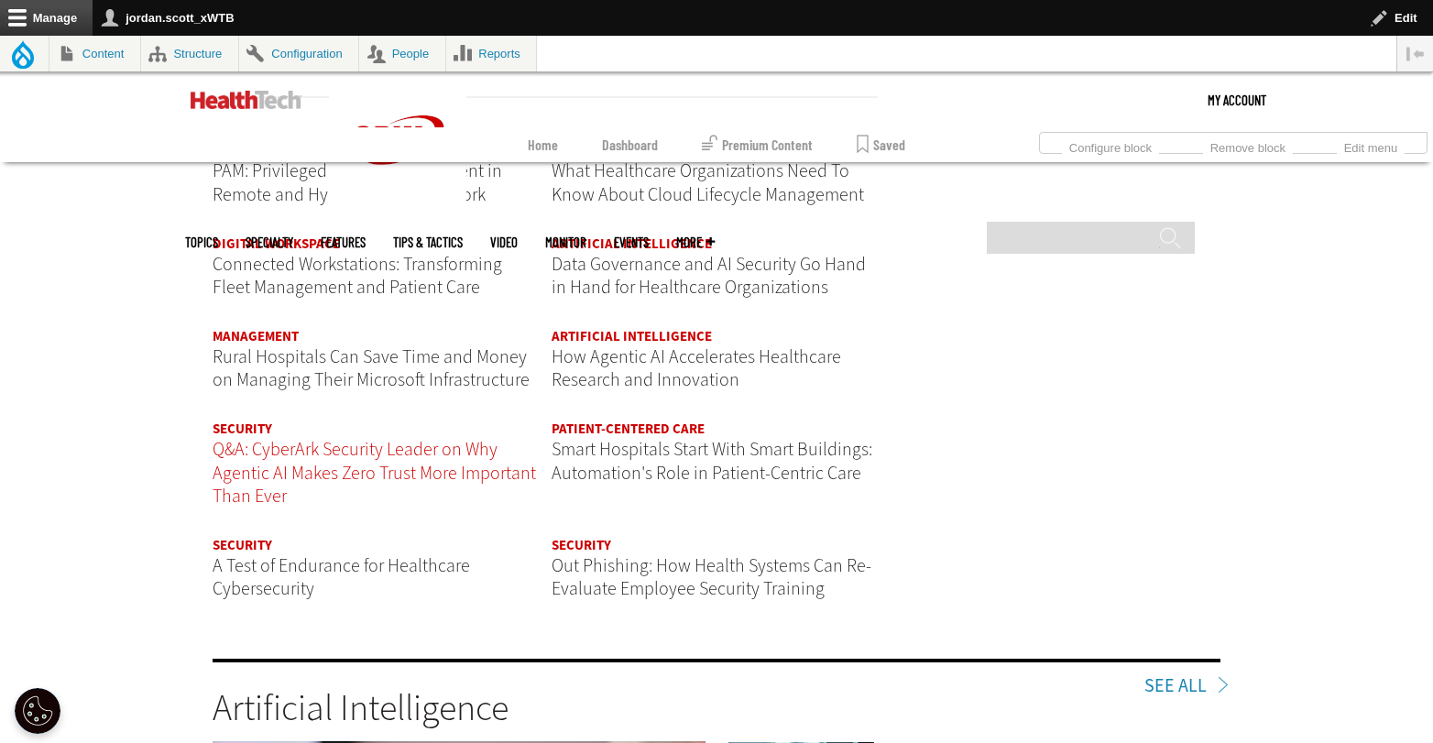
click at [419, 453] on span "Q&A: CyberArk Security Leader on Why Agentic AI Makes Zero Trust More Important…" at bounding box center [373, 472] width 323 height 71
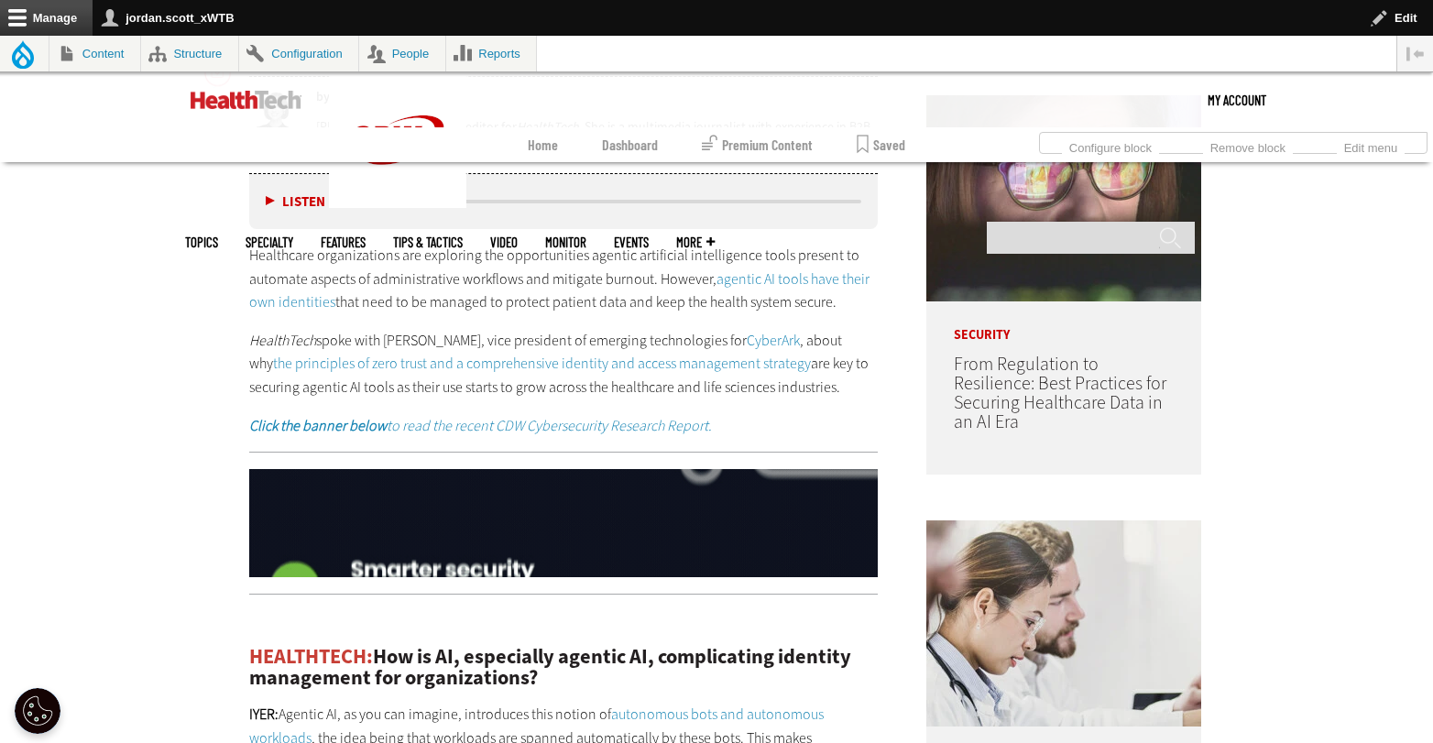
scroll to position [1075, 0]
